Goal: Share content: Share content

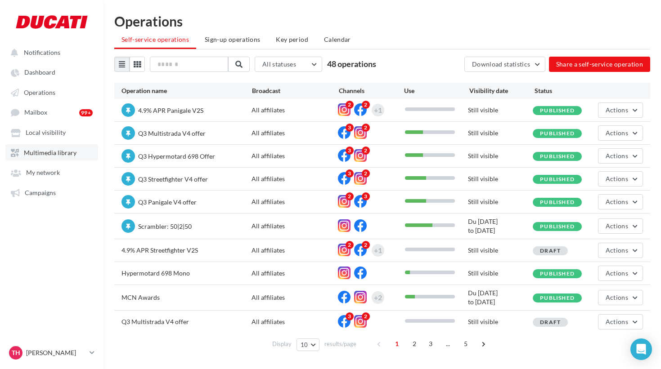
click at [52, 153] on span "Multimedia library" at bounding box center [50, 153] width 53 height 8
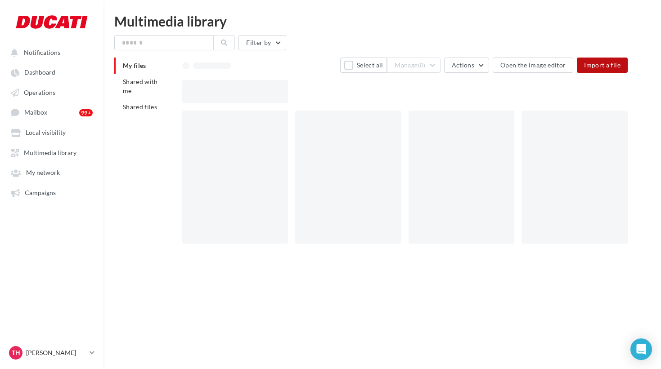
click at [594, 67] on span "Import a file" at bounding box center [602, 65] width 36 height 8
click at [42, 72] on span "Dashboard" at bounding box center [39, 73] width 31 height 8
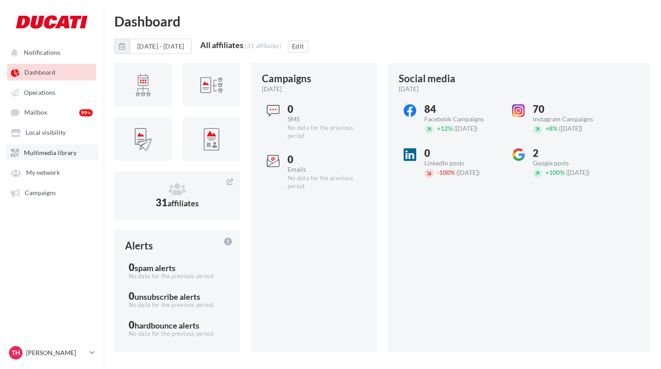
click at [45, 150] on link "Multimedia library" at bounding box center [51, 152] width 93 height 16
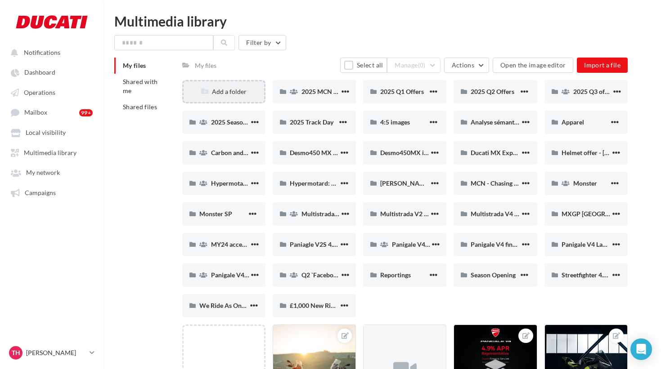
click at [230, 89] on div "Add a folder" at bounding box center [224, 91] width 81 height 9
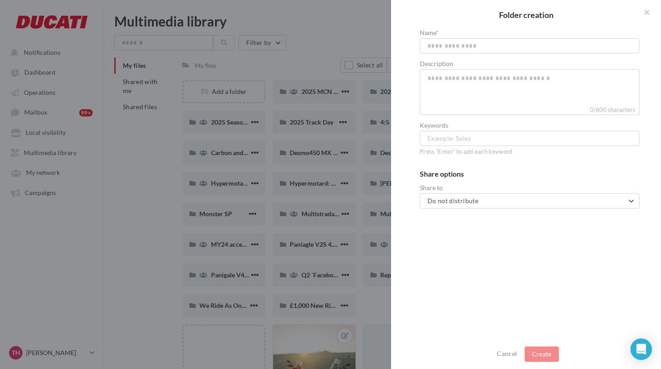
click at [435, 45] on input "text" at bounding box center [530, 45] width 220 height 15
type input "*******"
click at [540, 353] on button "Create" at bounding box center [542, 354] width 34 height 15
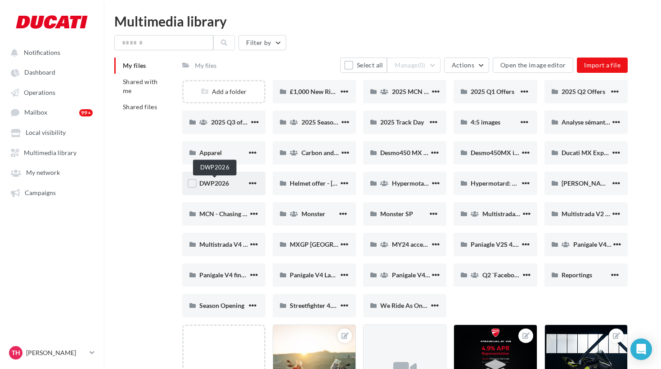
click at [223, 186] on span "DWP2026" at bounding box center [214, 184] width 30 height 8
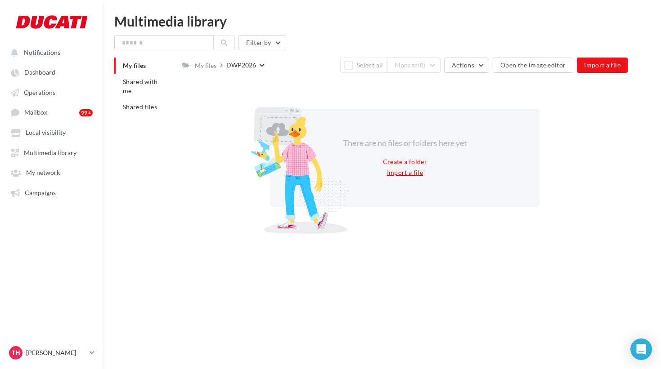
click at [415, 177] on button "Import a file" at bounding box center [405, 172] width 44 height 11
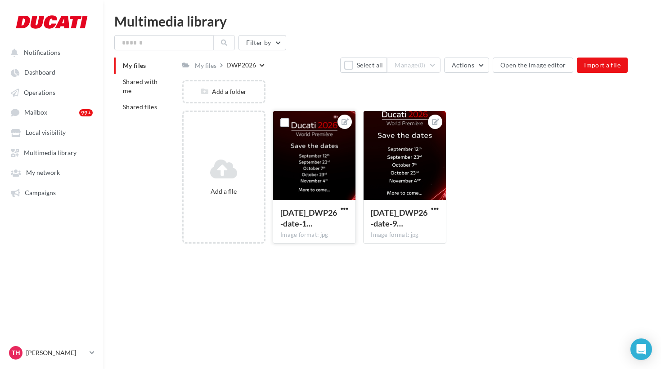
click at [315, 152] on div at bounding box center [314, 156] width 82 height 90
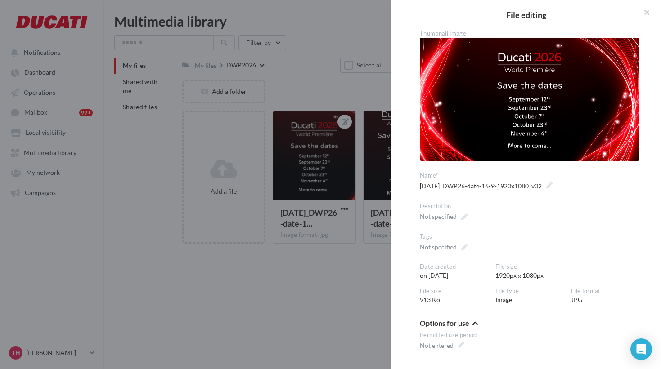
click at [343, 45] on div "**********" at bounding box center [330, 184] width 661 height 369
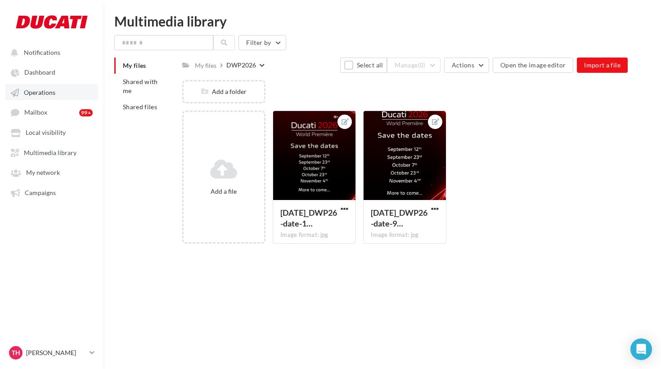
click at [47, 96] on span "Operations" at bounding box center [40, 93] width 32 height 8
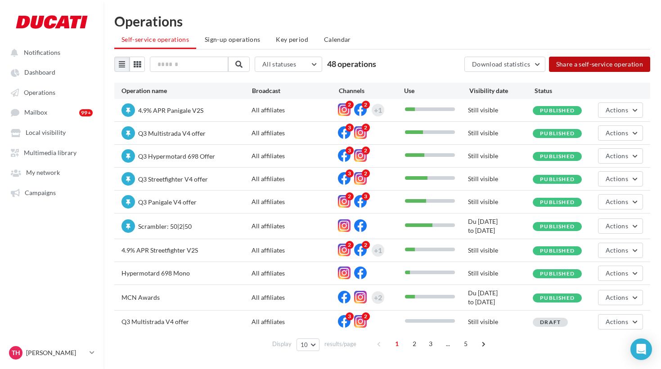
click at [600, 67] on button "Share a self-service operation" at bounding box center [600, 64] width 102 height 15
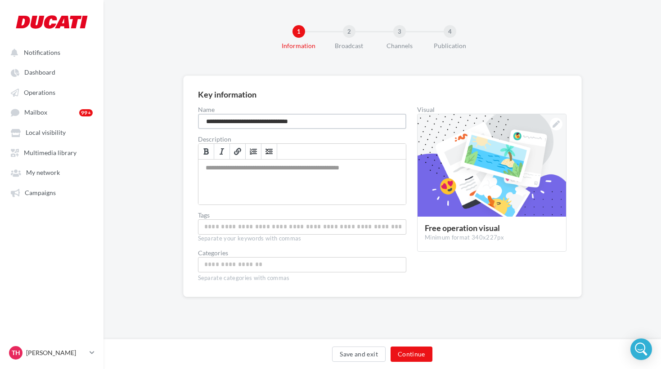
click at [227, 120] on input "**********" at bounding box center [302, 121] width 209 height 15
paste input
type input "**********"
click at [558, 126] on icon at bounding box center [556, 124] width 7 height 7
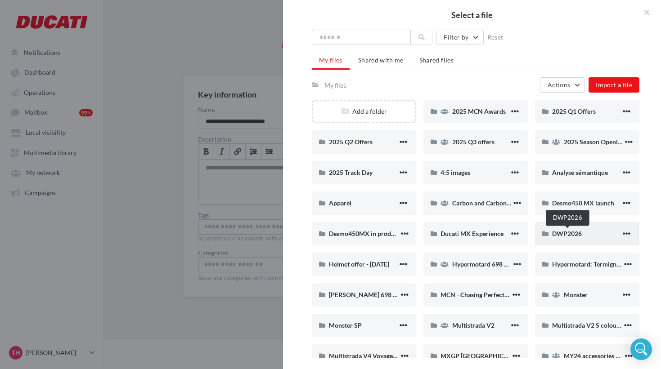
click at [566, 231] on span "DWP2026" at bounding box center [567, 234] width 30 height 8
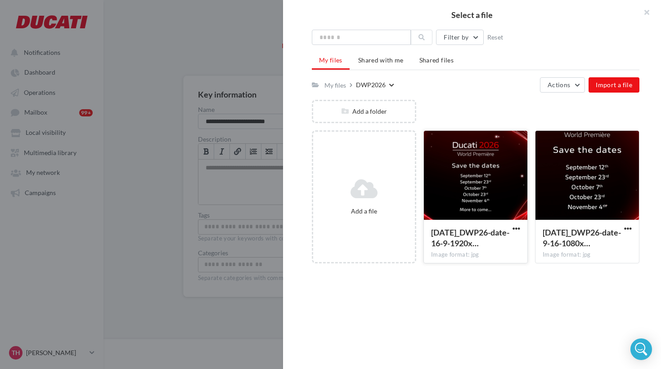
click at [457, 186] on div at bounding box center [476, 176] width 104 height 90
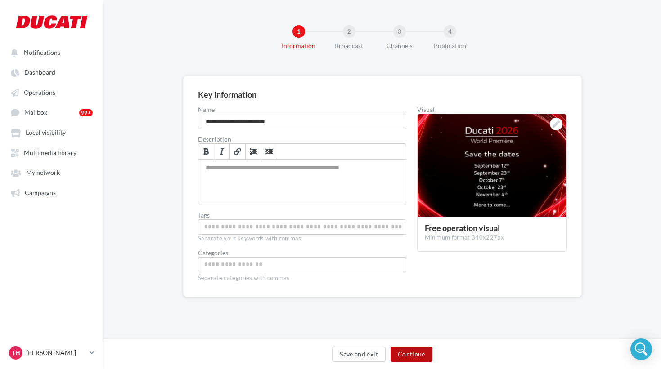
click at [414, 360] on button "Continue" at bounding box center [412, 354] width 42 height 15
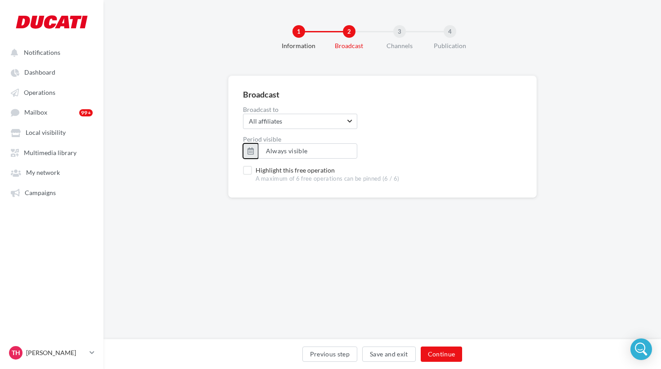
click at [254, 148] on button "button" at bounding box center [250, 151] width 15 height 15
type input "**********"
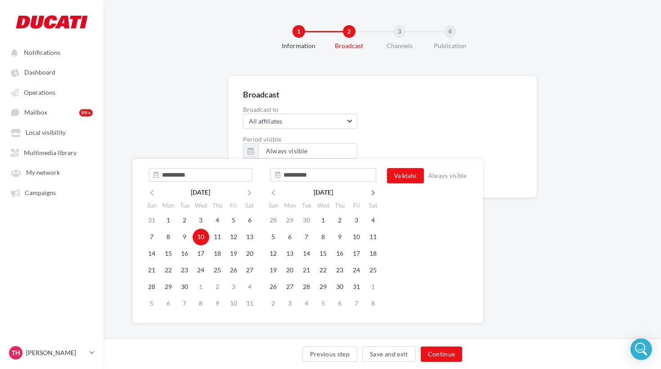
click at [371, 189] on th at bounding box center [373, 193] width 17 height 14
type input "**********"
click at [306, 236] on td "4" at bounding box center [306, 237] width 17 height 17
type input "**********"
click at [327, 239] on td "5" at bounding box center [323, 237] width 17 height 17
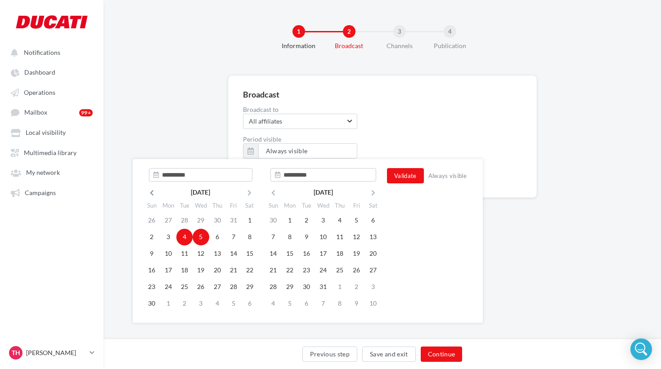
click at [152, 189] on th at bounding box center [152, 193] width 17 height 14
click at [151, 193] on icon at bounding box center [151, 193] width 11 height 6
type input "**********"
click at [200, 239] on td "10" at bounding box center [201, 237] width 17 height 17
click at [277, 192] on icon at bounding box center [273, 193] width 11 height 6
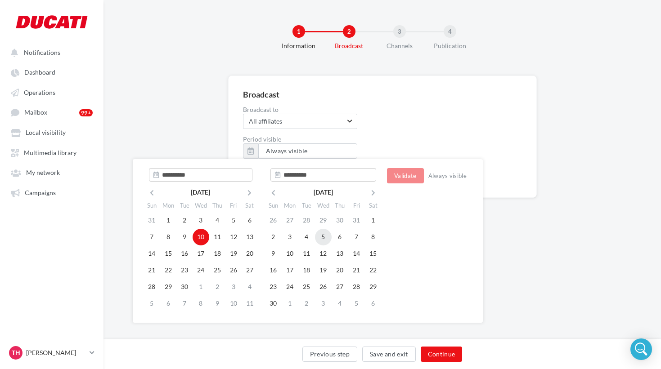
type input "**********"
click at [326, 237] on td "5" at bounding box center [323, 237] width 17 height 17
type input "**********"
click at [411, 180] on button "Validate" at bounding box center [405, 175] width 37 height 15
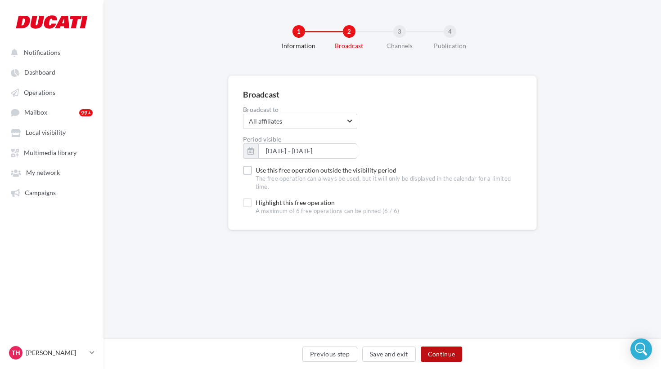
click at [442, 352] on button "Continue" at bounding box center [442, 354] width 42 height 15
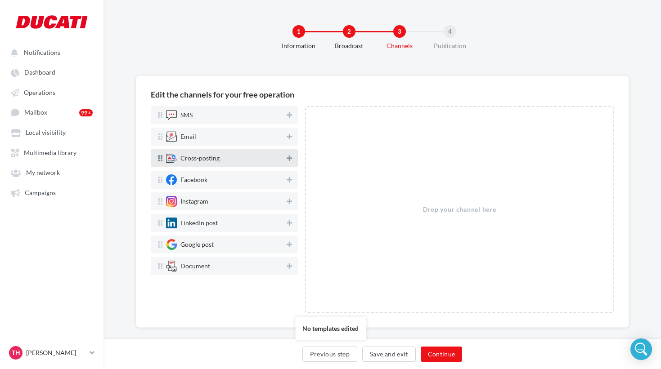
click at [288, 160] on icon at bounding box center [289, 158] width 5 height 6
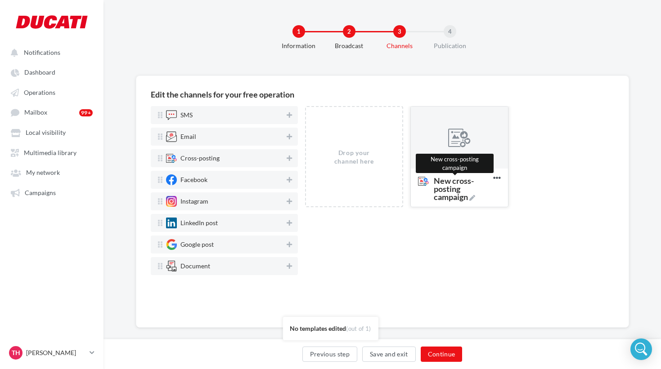
click at [472, 199] on icon at bounding box center [472, 198] width 6 height 6
click at [472, 198] on textarea "New cross-posting campaign New cross-posting campaign" at bounding box center [450, 185] width 73 height 26
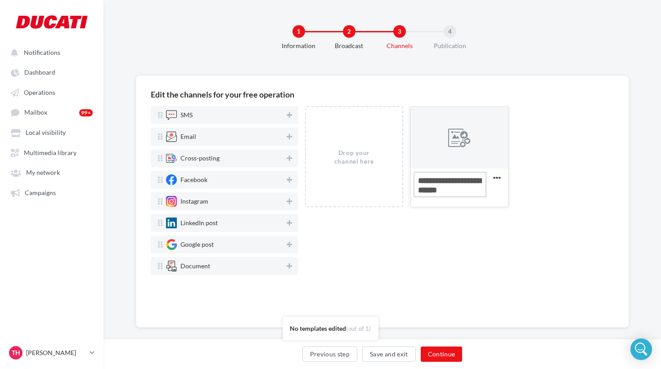
drag, startPoint x: 428, startPoint y: 183, endPoint x: 380, endPoint y: 183, distance: 48.6
click at [414, 183] on textarea "New cross-posting campaign" at bounding box center [450, 185] width 73 height 26
type textarea "**********"
click at [441, 142] on div at bounding box center [459, 138] width 97 height 63
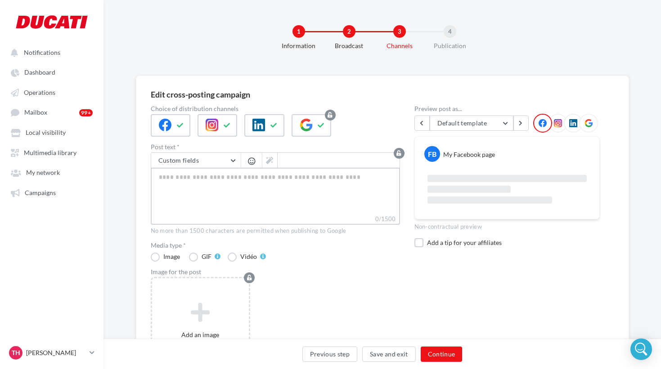
click at [236, 181] on textarea "0/1500" at bounding box center [275, 191] width 249 height 47
paste textarea "**********"
type textarea "**********"
click at [232, 190] on textarea "0/1500" at bounding box center [275, 191] width 249 height 47
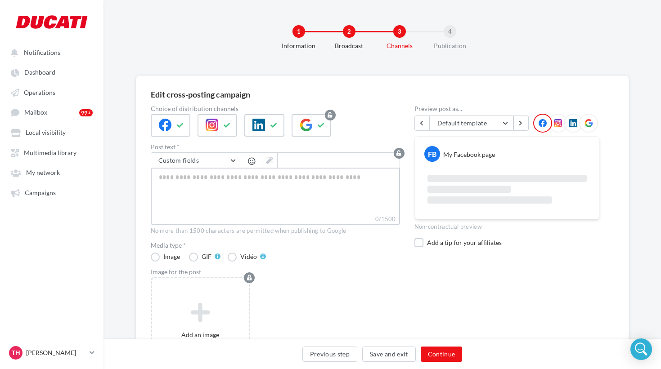
paste textarea "**********"
type textarea "**********"
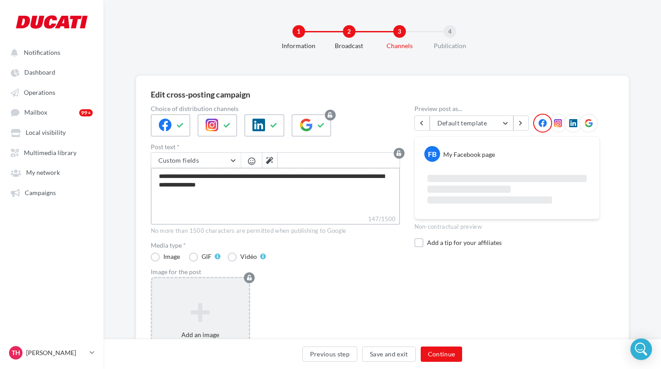
type textarea "**********"
click at [205, 311] on icon at bounding box center [201, 312] width 90 height 22
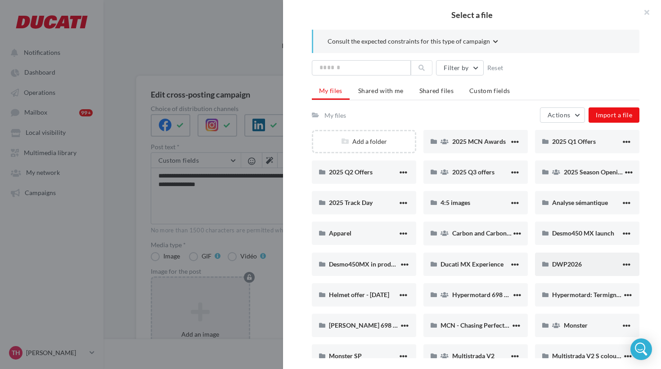
click at [574, 259] on div "DWP2026" at bounding box center [587, 264] width 104 height 23
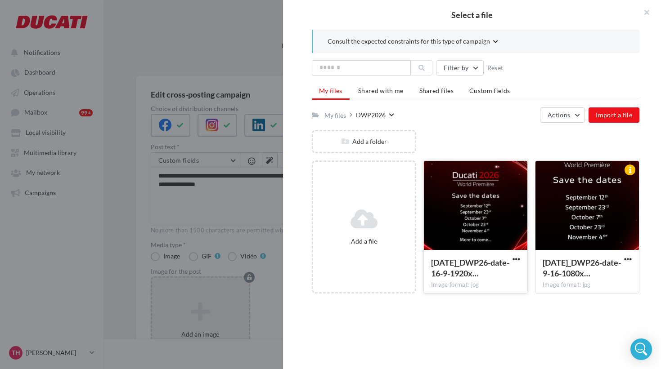
click at [497, 209] on div at bounding box center [476, 206] width 104 height 90
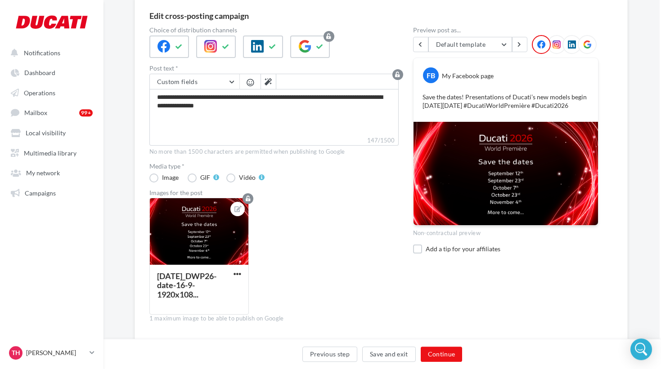
scroll to position [107, 1]
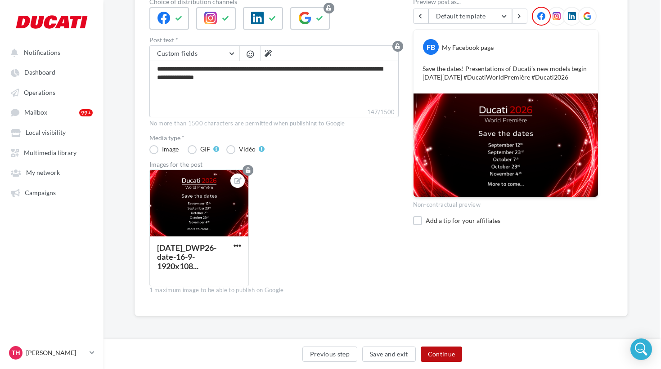
click at [450, 357] on button "Continue" at bounding box center [442, 354] width 42 height 15
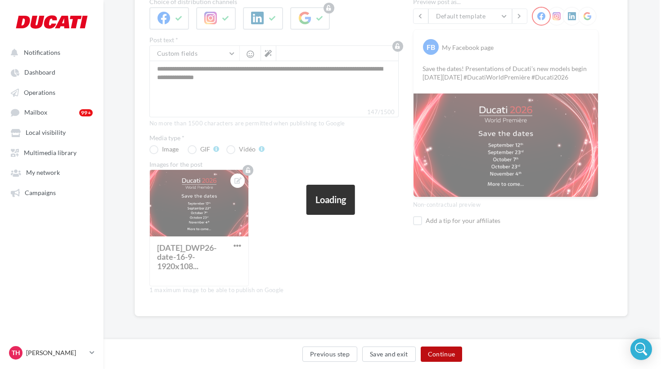
scroll to position [12, 1]
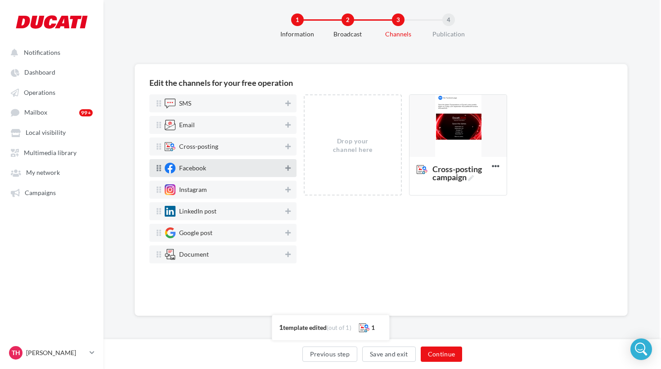
click at [289, 168] on icon at bounding box center [287, 168] width 5 height 6
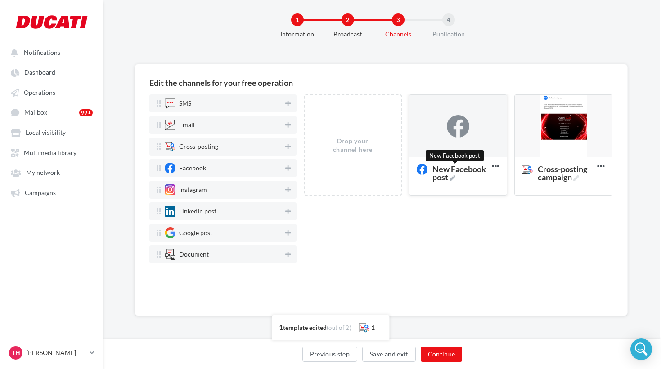
click at [451, 178] on icon at bounding box center [453, 179] width 6 height 6
click at [451, 178] on textarea "New Facebook post New Facebook post" at bounding box center [448, 173] width 73 height 26
drag, startPoint x: 435, startPoint y: 170, endPoint x: 392, endPoint y: 169, distance: 42.8
click at [412, 169] on textarea "New Facebook post" at bounding box center [448, 173] width 73 height 26
type textarea "**********"
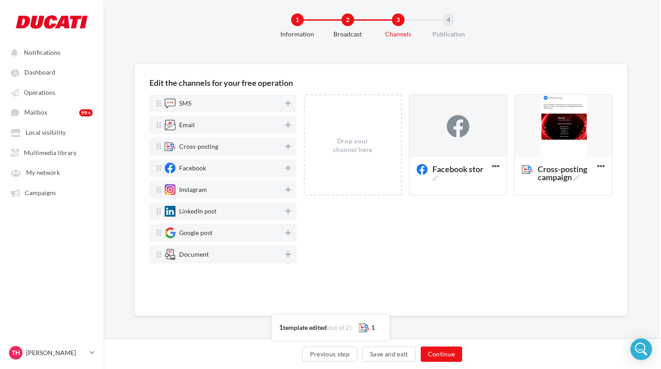
click at [449, 232] on div "Drop your channel here Facebook stor Delete Cross-posting campaign Edit Preview…" at bounding box center [458, 198] width 309 height 207
click at [450, 134] on div at bounding box center [458, 126] width 23 height 23
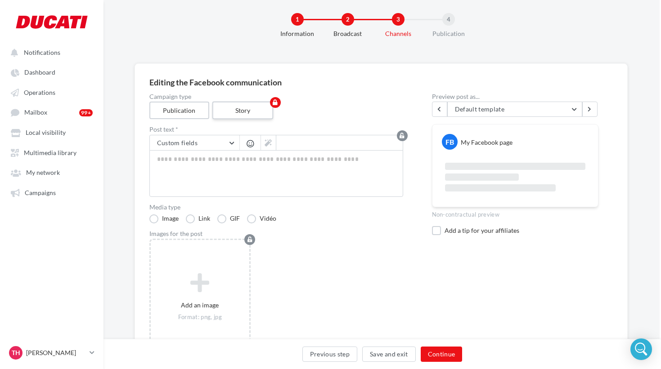
click at [253, 109] on label "Story" at bounding box center [242, 111] width 61 height 18
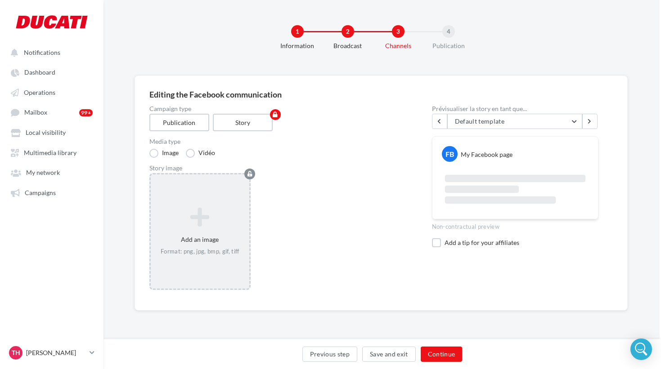
click at [214, 221] on icon at bounding box center [200, 218] width 92 height 22
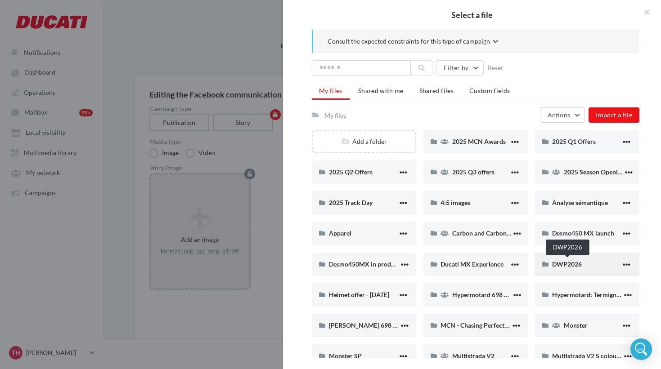
click at [578, 268] on span "DWP2026" at bounding box center [567, 265] width 30 height 8
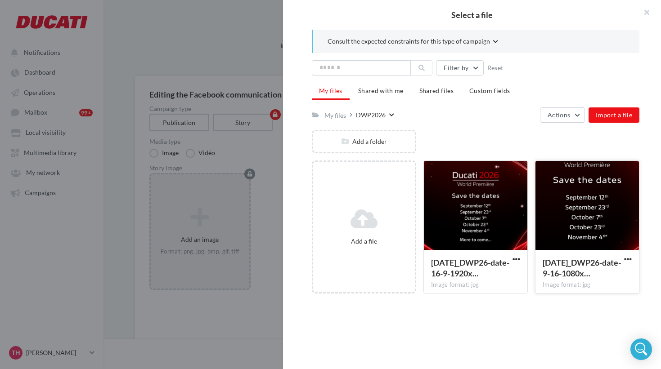
click at [575, 203] on div at bounding box center [588, 206] width 104 height 90
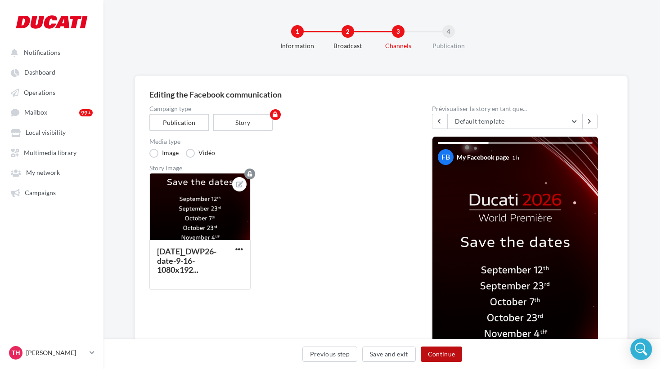
click at [441, 356] on button "Continue" at bounding box center [442, 354] width 42 height 15
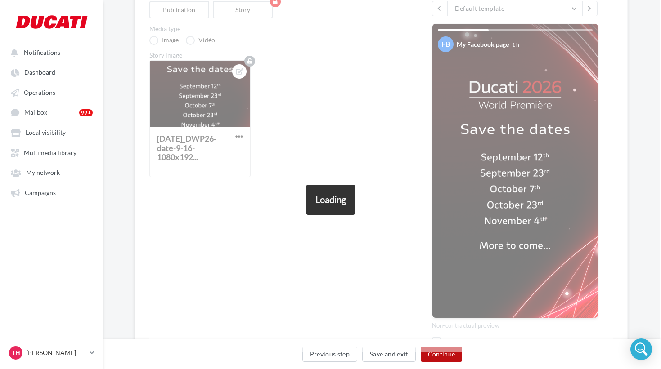
scroll to position [12, 1]
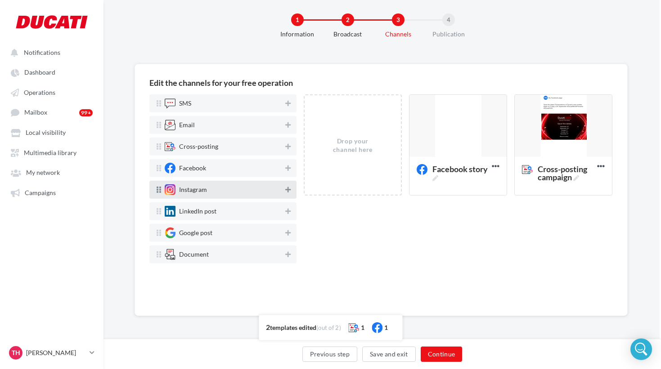
click at [288, 193] on icon at bounding box center [287, 190] width 5 height 6
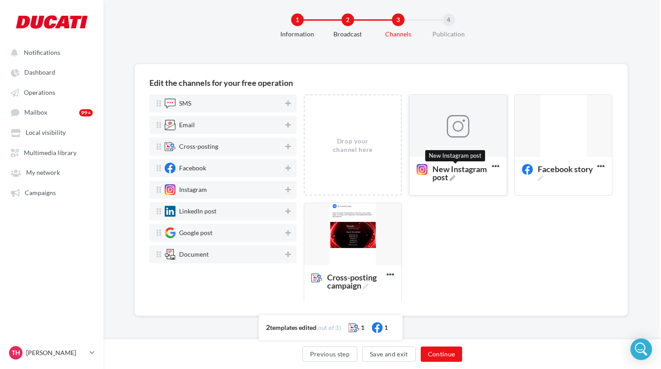
click at [455, 176] on icon at bounding box center [453, 179] width 6 height 6
click at [455, 176] on textarea "New Instagram post New Instagram post" at bounding box center [448, 173] width 73 height 26
drag, startPoint x: 435, startPoint y: 171, endPoint x: 388, endPoint y: 158, distance: 48.6
click at [412, 160] on textarea "New Instagram post" at bounding box center [448, 173] width 73 height 26
type textarea "**********"
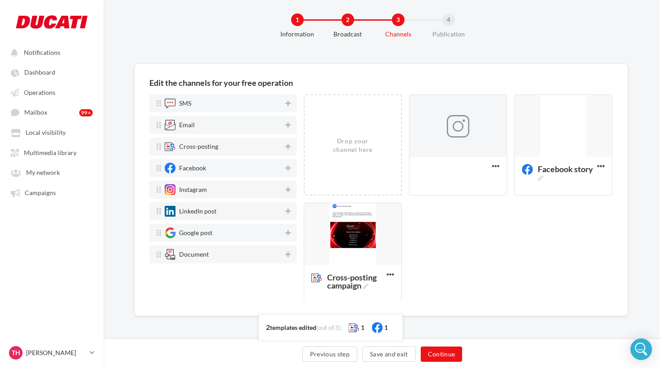
click at [467, 229] on div "Drop your channel here Instagram post Delete Facebook story Edit Preview Duplic…" at bounding box center [462, 203] width 316 height 217
click at [471, 134] on div at bounding box center [458, 126] width 97 height 63
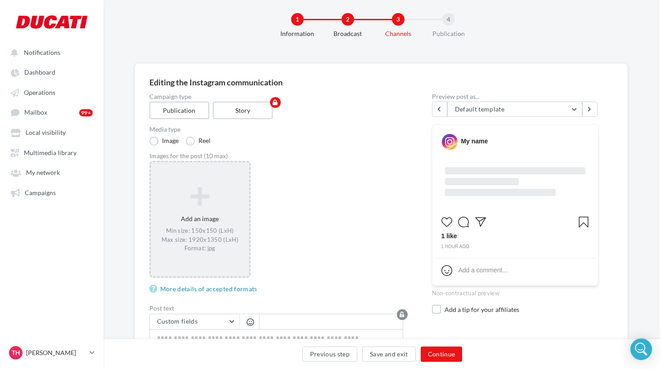
click at [198, 214] on div "Add an image Min size: 150x150 (LxH) Max size: 1920x1350 (LxH) Format: jpg" at bounding box center [200, 219] width 99 height 75
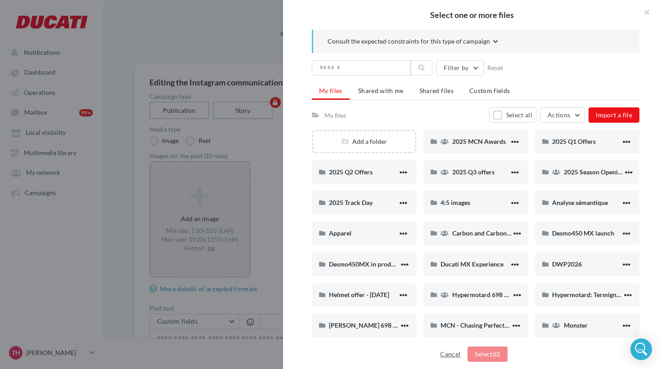
click at [454, 356] on button "Cancel" at bounding box center [450, 354] width 27 height 11
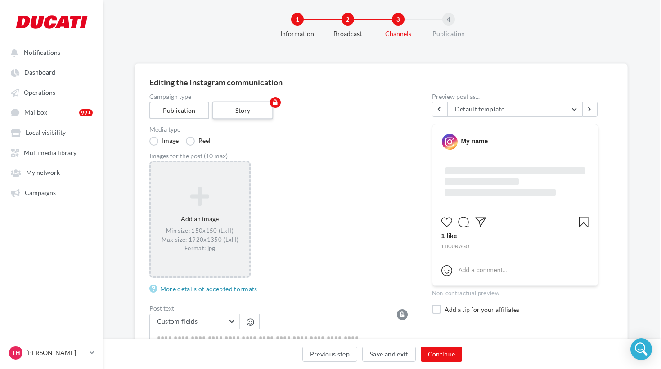
click at [254, 108] on label "Story" at bounding box center [242, 111] width 61 height 18
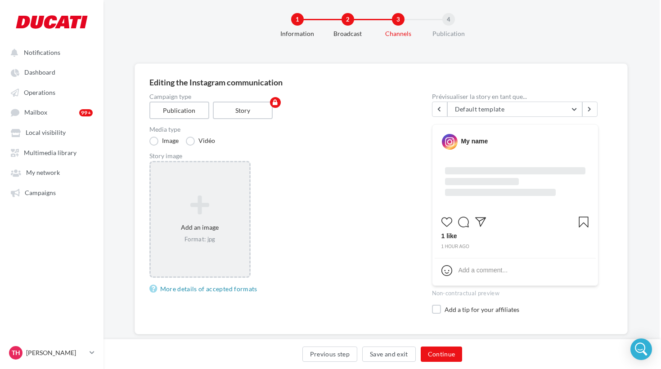
click at [208, 204] on icon at bounding box center [200, 206] width 92 height 22
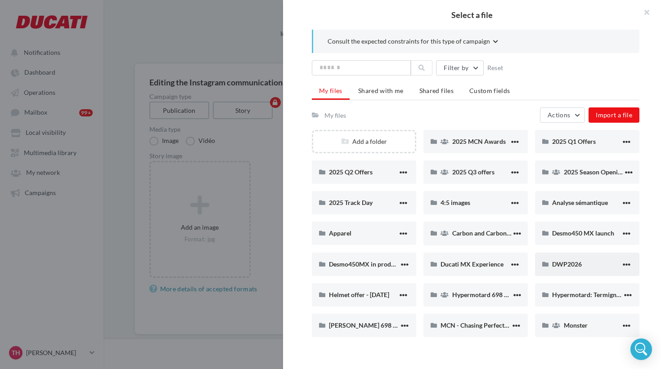
click at [563, 257] on div "DWP2026" at bounding box center [587, 264] width 104 height 23
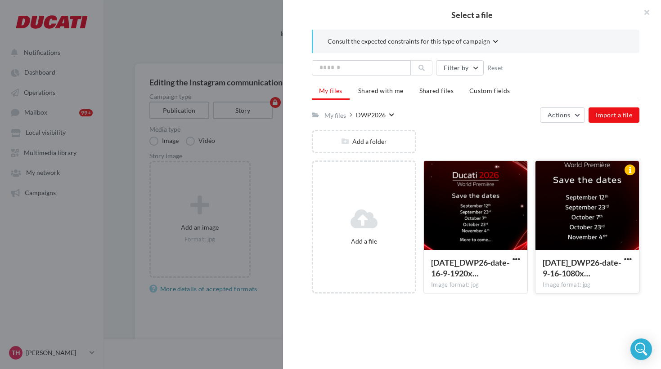
click at [563, 213] on div at bounding box center [588, 206] width 104 height 90
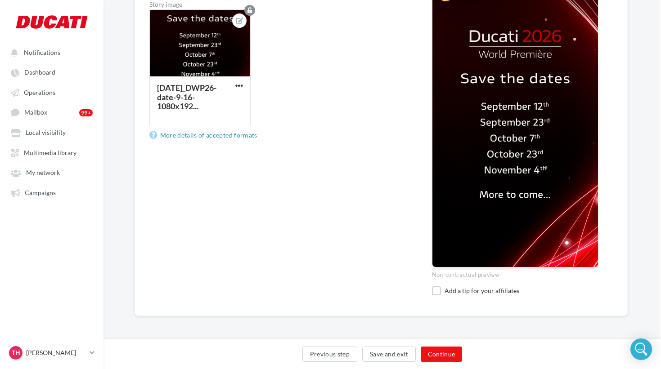
scroll to position [32, 1]
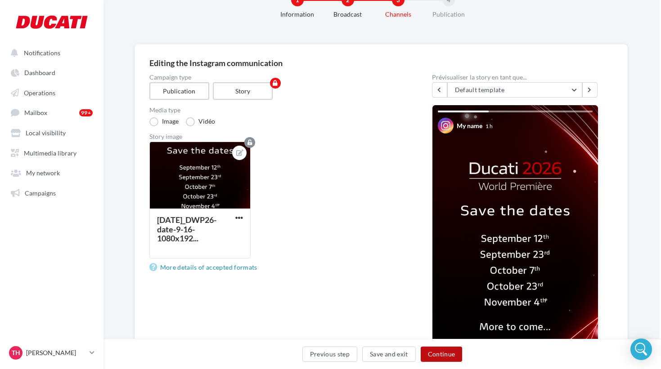
click at [441, 353] on button "Continue" at bounding box center [442, 354] width 42 height 15
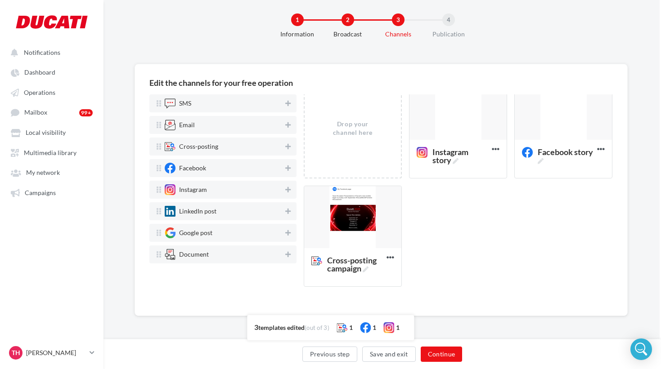
scroll to position [16, 0]
click at [443, 354] on button "Continue" at bounding box center [442, 354] width 42 height 15
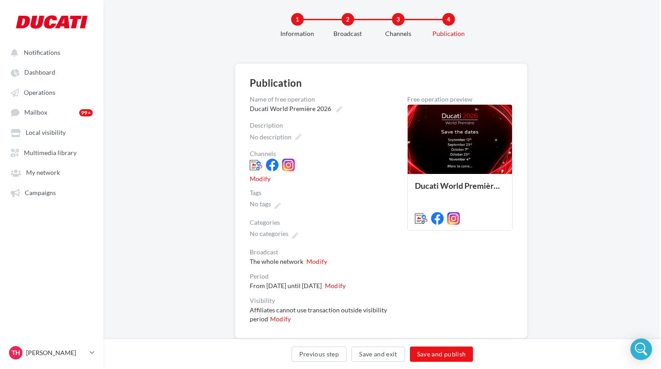
scroll to position [35, 1]
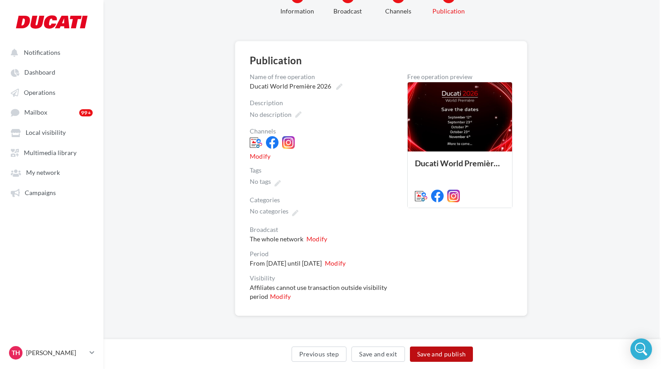
click at [449, 352] on button "Save and publish" at bounding box center [441, 354] width 63 height 15
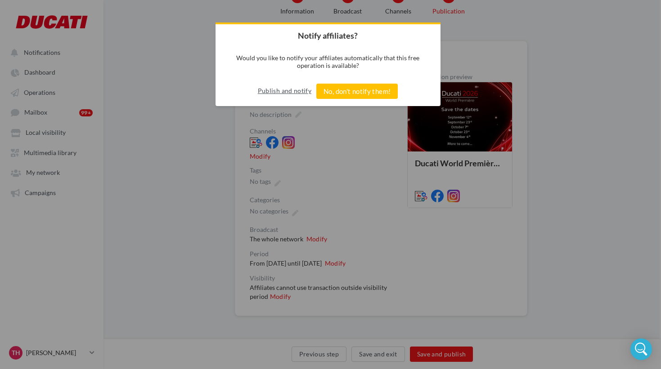
click at [297, 88] on button "Publish and notify" at bounding box center [285, 91] width 54 height 14
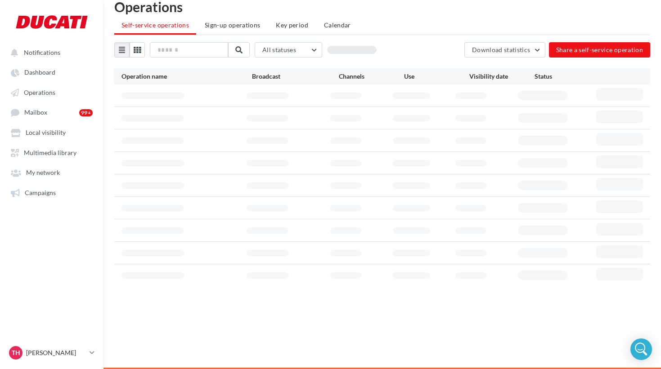
scroll to position [14, 0]
